Goal: Navigation & Orientation: Find specific page/section

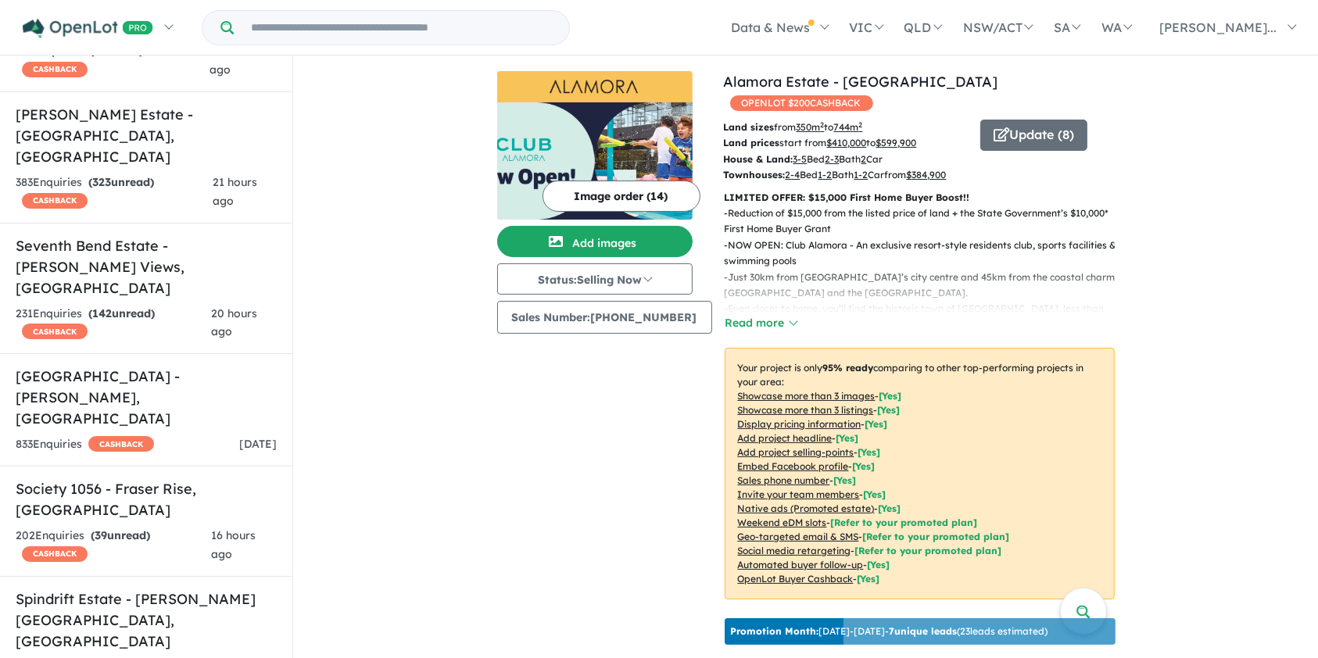
scroll to position [7054, 0]
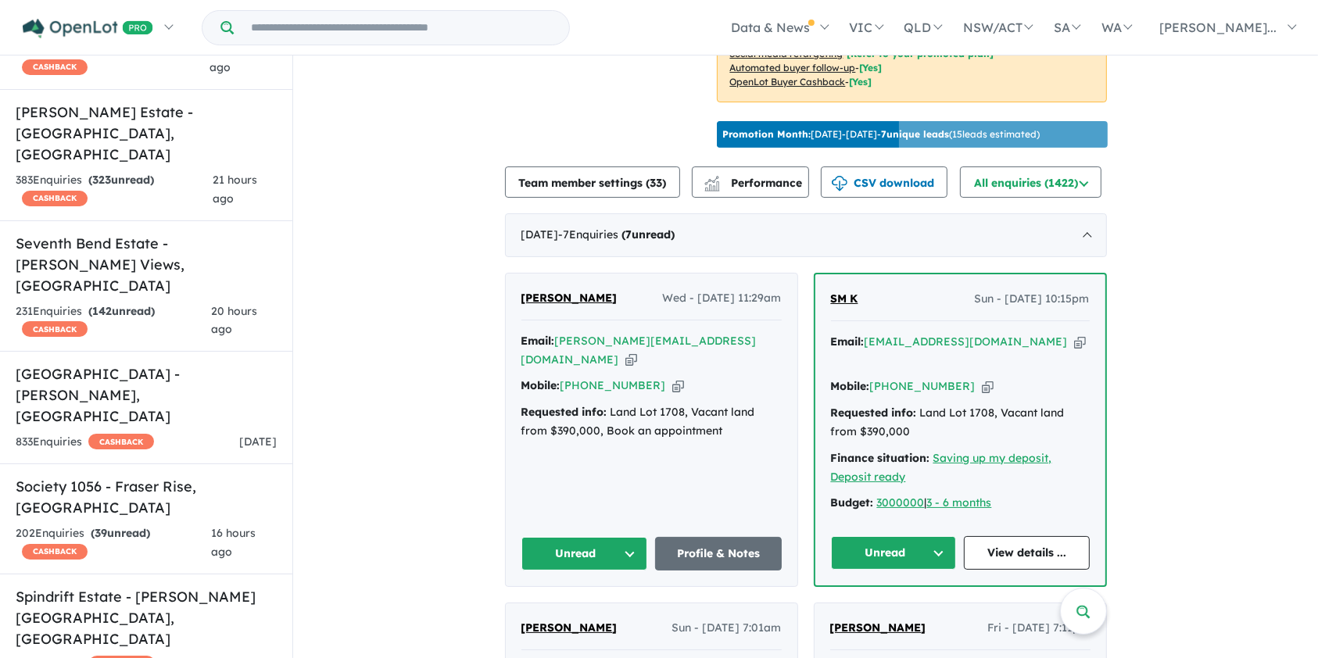
scroll to position [504, 0]
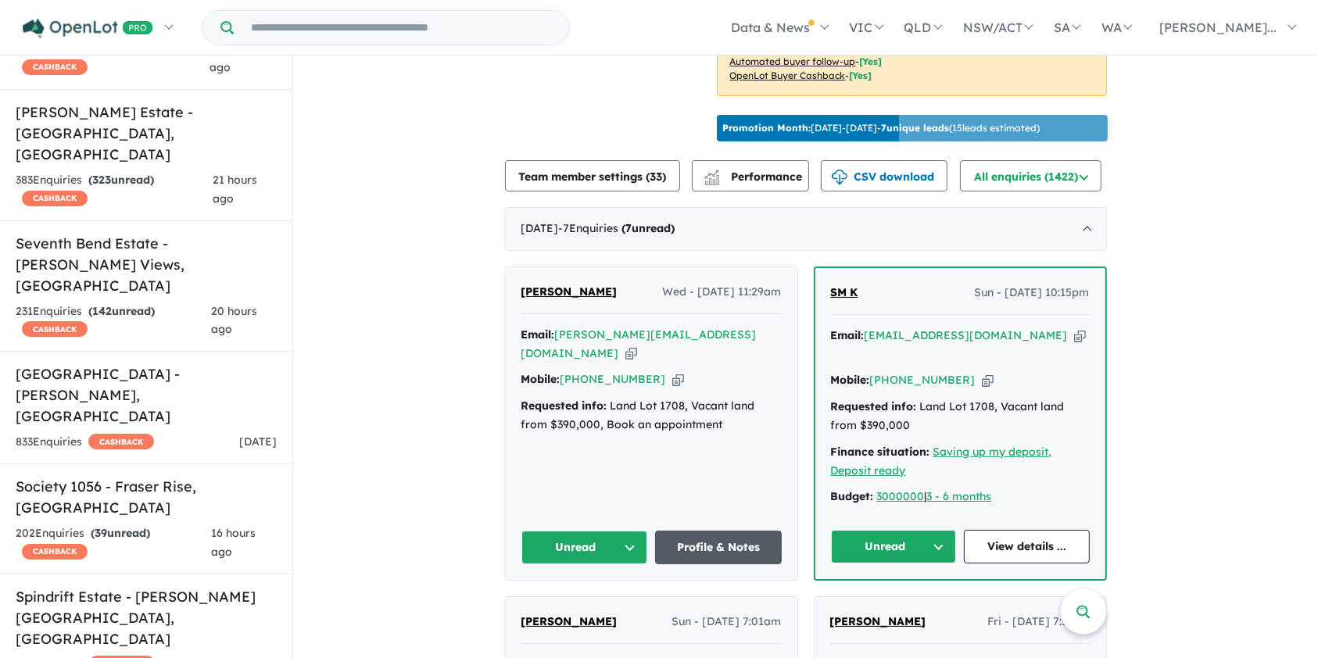
click at [718, 531] on link "Profile & Notes" at bounding box center [718, 548] width 127 height 34
click at [683, 18] on ul "Data & News [TV Series] New Neighbourhoods 2025 Industry News Property News Buy…" at bounding box center [938, 27] width 737 height 55
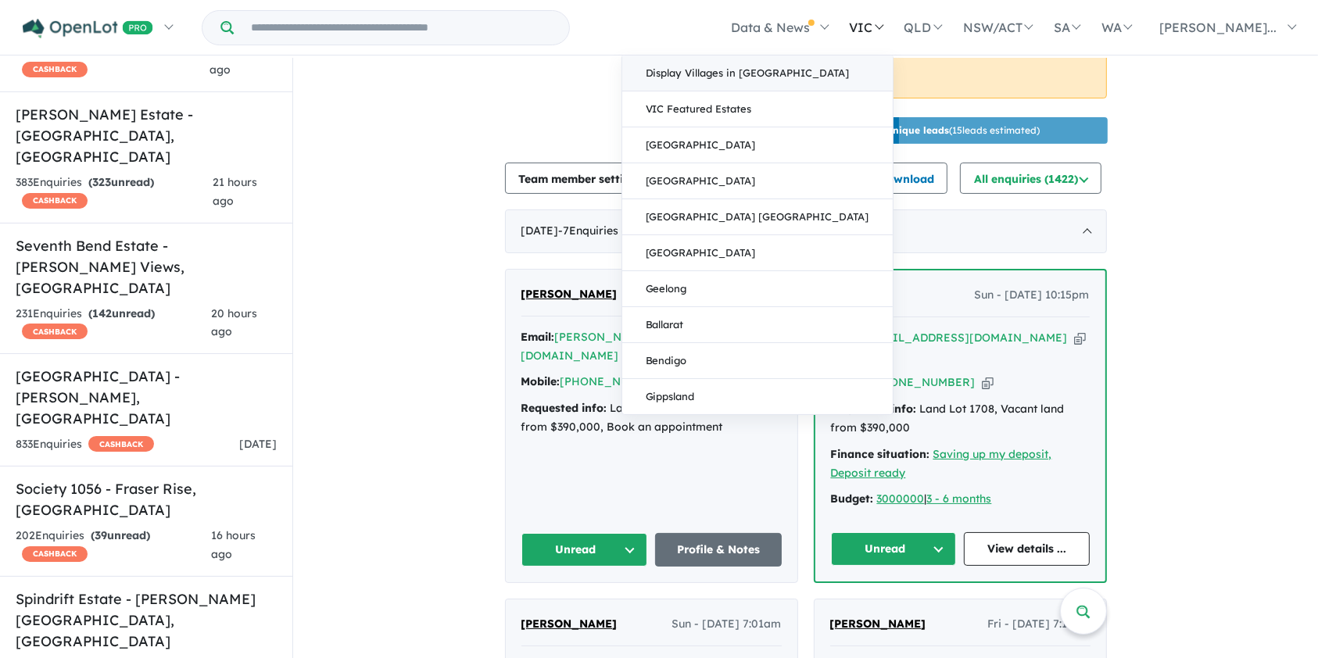
click at [857, 80] on link "Display Villages in [GEOGRAPHIC_DATA]" at bounding box center [757, 74] width 271 height 36
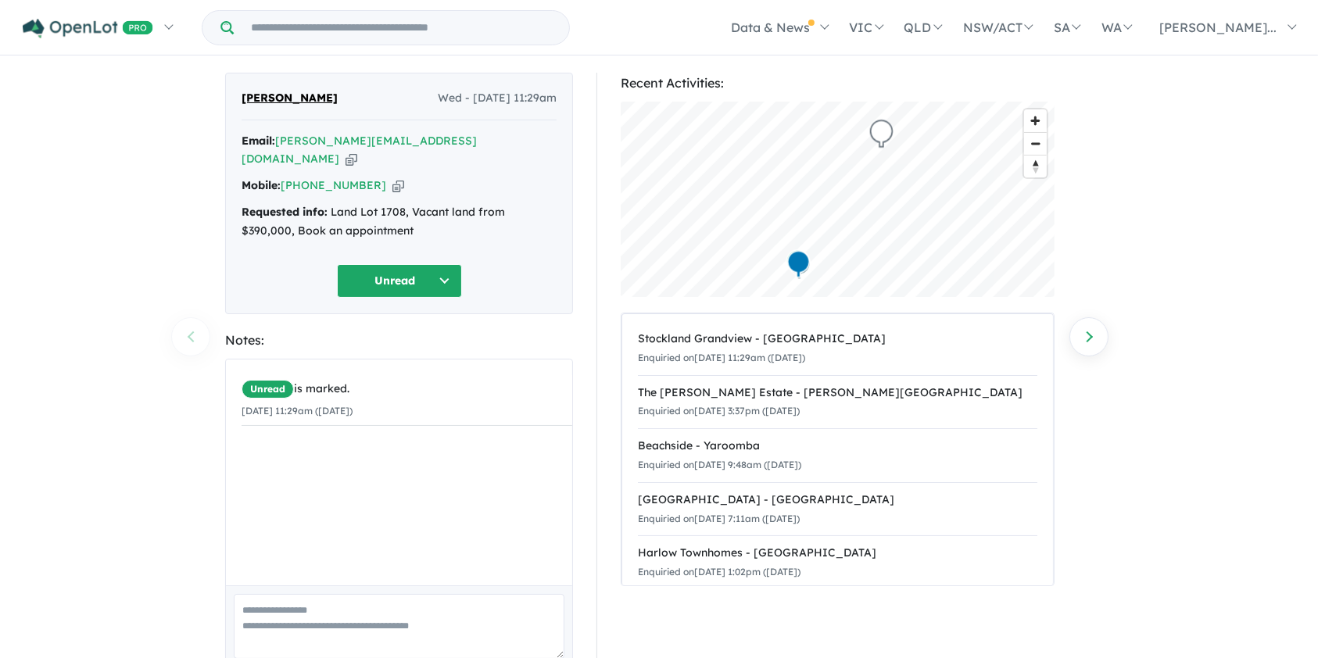
scroll to position [20, 0]
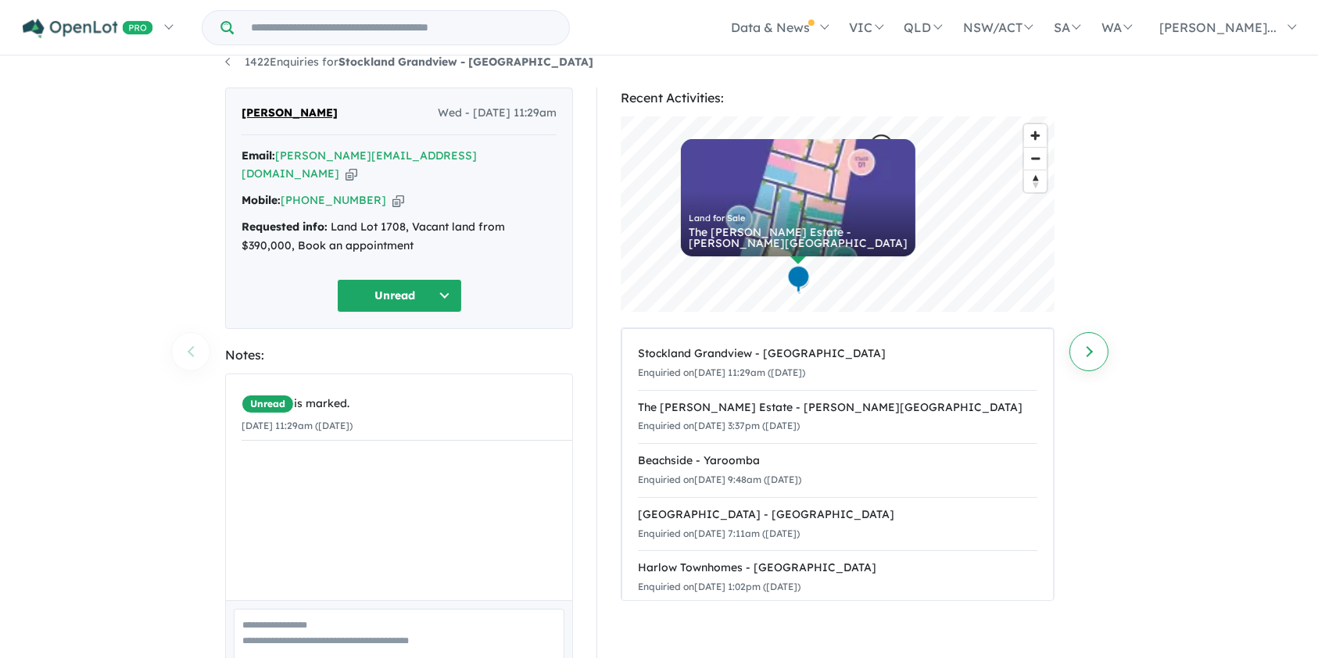
click at [1104, 351] on link "Next enquiry" at bounding box center [1089, 351] width 39 height 39
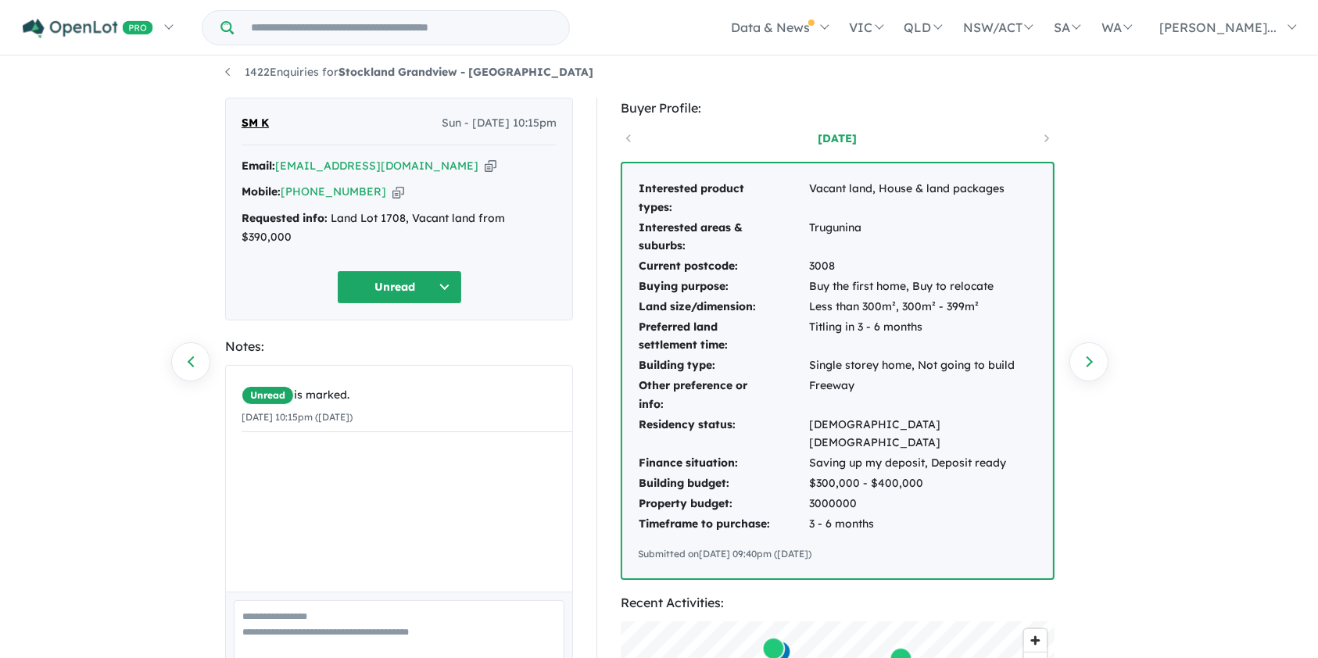
scroll to position [6, 0]
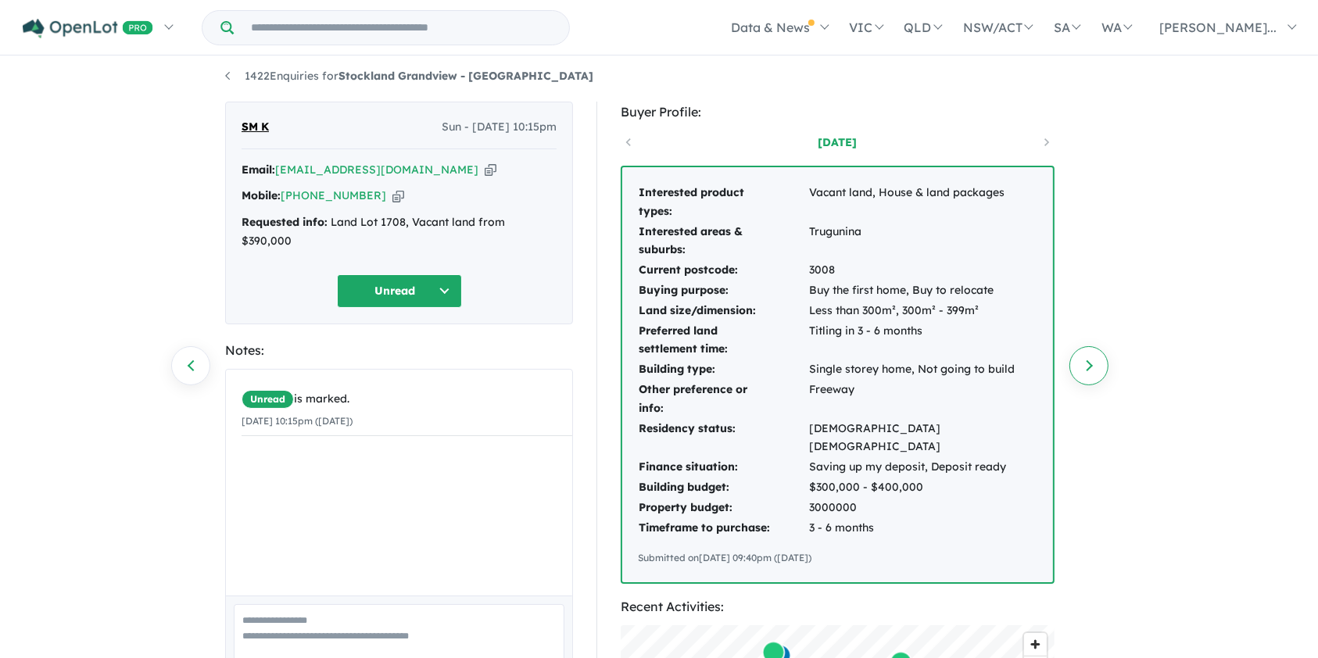
click at [1085, 360] on link "Next enquiry" at bounding box center [1089, 365] width 39 height 39
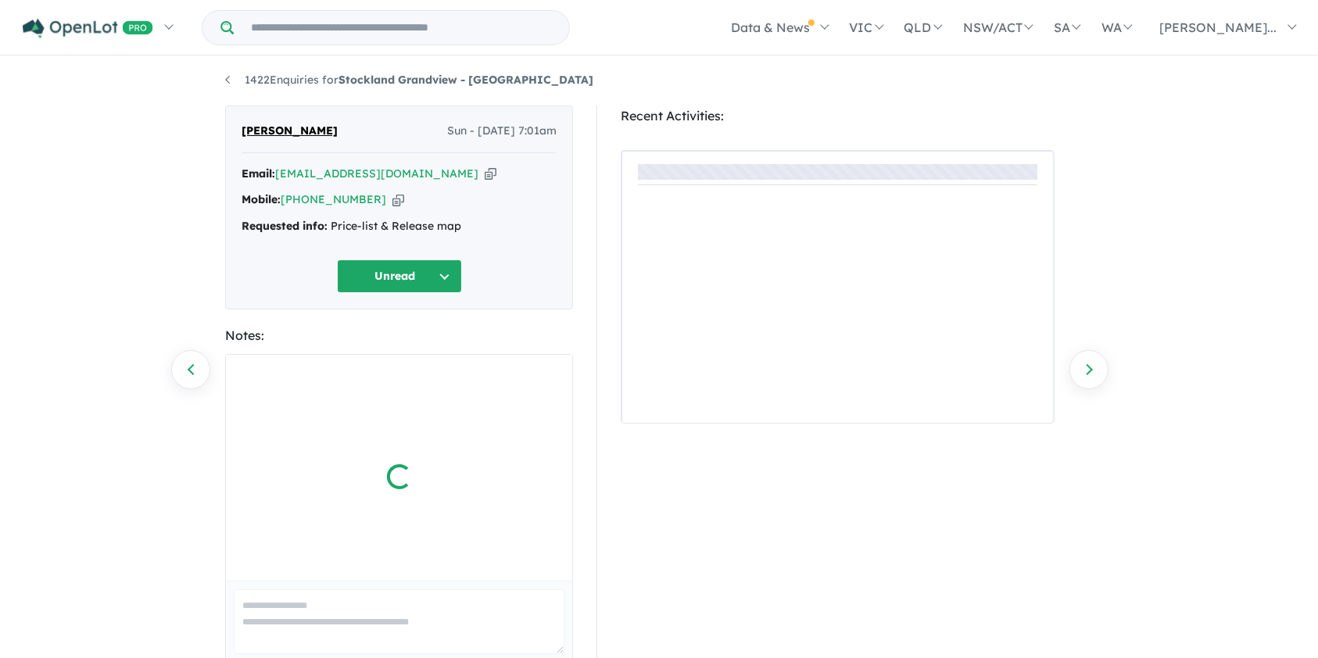
scroll to position [6, 0]
